Goal: Check status

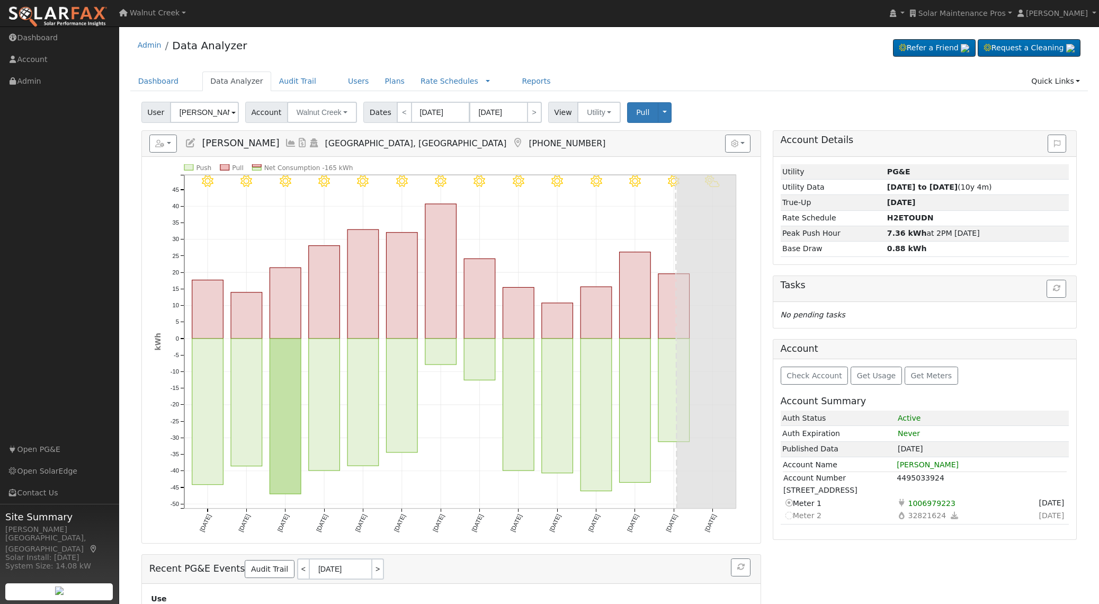
click at [964, 26] on nav "[GEOGRAPHIC_DATA] [STREET_ADDRESS] [US_STATE] [STREET_ADDRESS][GEOGRAPHIC_DATA]…" at bounding box center [549, 13] width 1099 height 27
click at [963, 15] on span "Solar Maintenance Pros" at bounding box center [961, 13] width 87 height 8
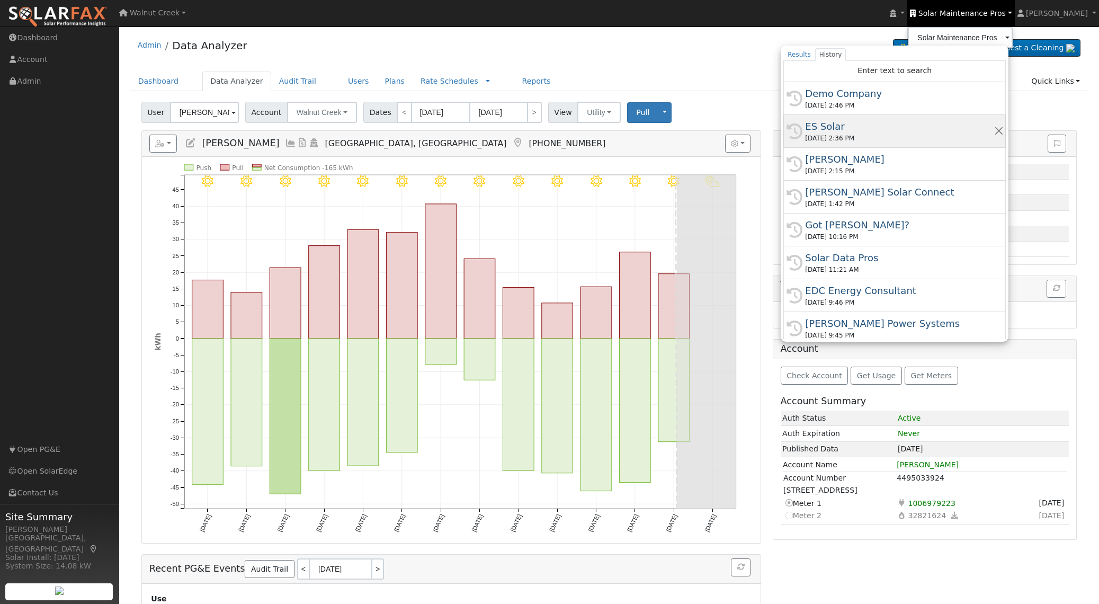
click at [904, 132] on div "ES Solar" at bounding box center [899, 126] width 188 height 14
type input "ES Solar"
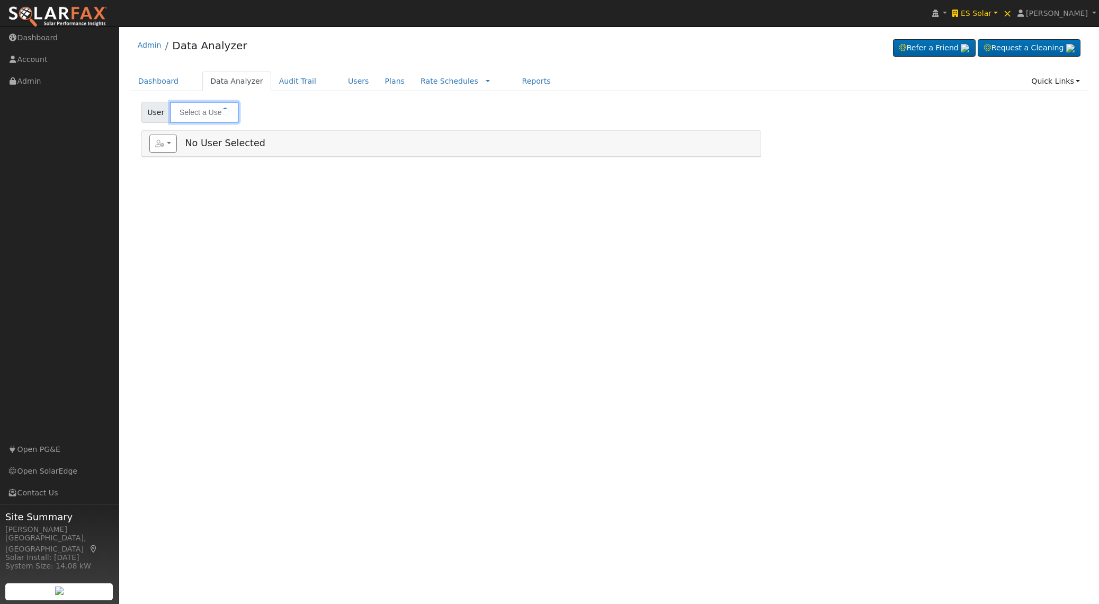
type input "[PERSON_NAME]"
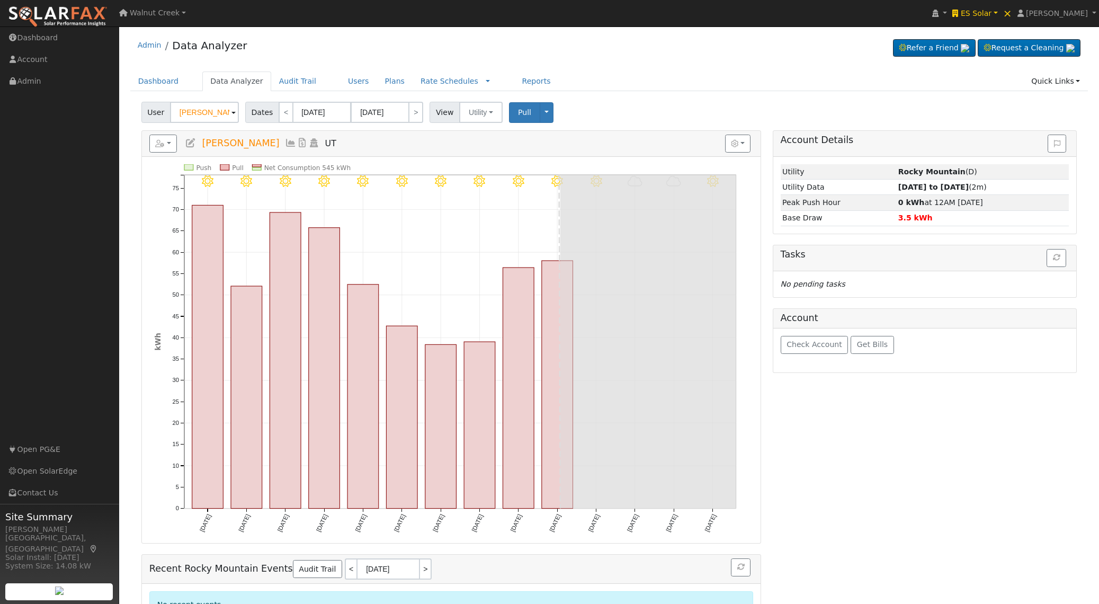
click at [823, 354] on div "Check Account Get Bills" at bounding box center [924, 350] width 303 height 44
click at [822, 349] on button "Check Account" at bounding box center [814, 345] width 68 height 18
